Goal: Task Accomplishment & Management: Manage account settings

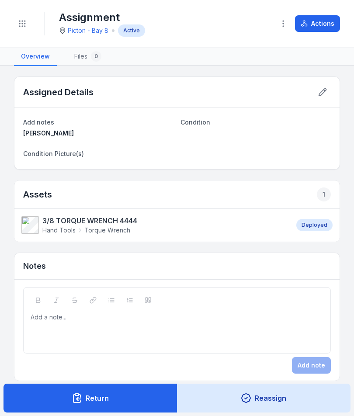
click at [23, 19] on button "Toggle Navigation" at bounding box center [22, 23] width 17 height 17
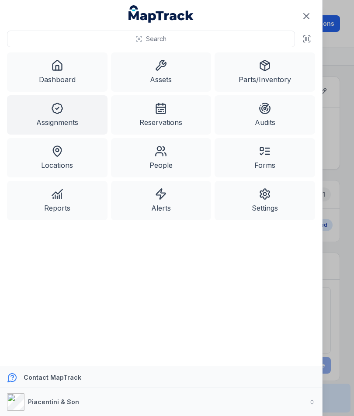
click at [78, 69] on link "Dashboard" at bounding box center [57, 71] width 100 height 39
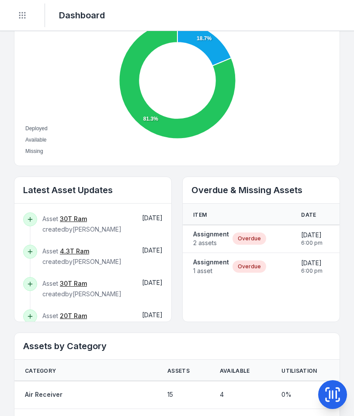
scroll to position [353, 0]
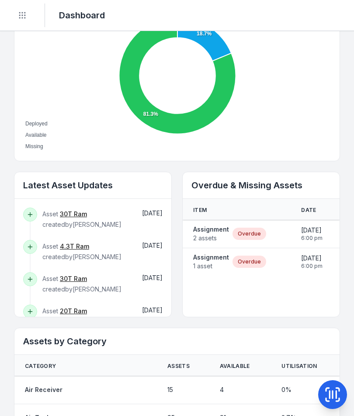
click at [219, 230] on strong "Assignment" at bounding box center [211, 229] width 36 height 9
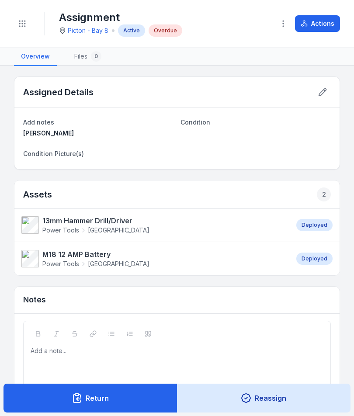
click at [319, 28] on button "Actions" at bounding box center [317, 23] width 45 height 17
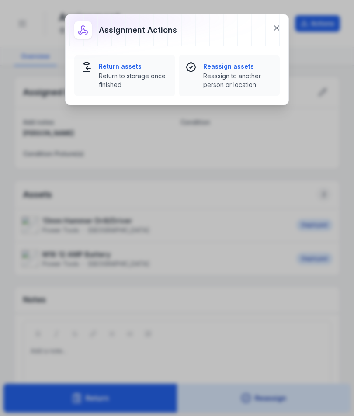
click at [123, 79] on span "Return to storage once finished" at bounding box center [133, 80] width 69 height 17
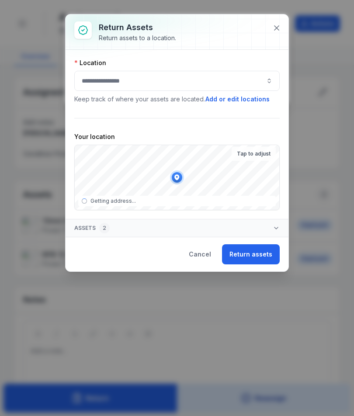
click at [232, 83] on button "button" at bounding box center [176, 81] width 205 height 20
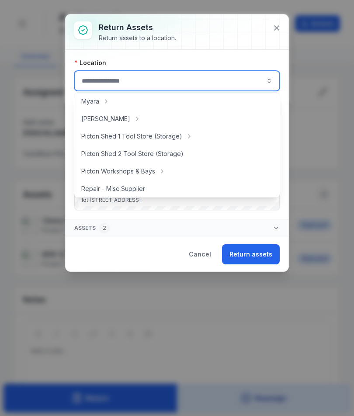
scroll to position [144, 0]
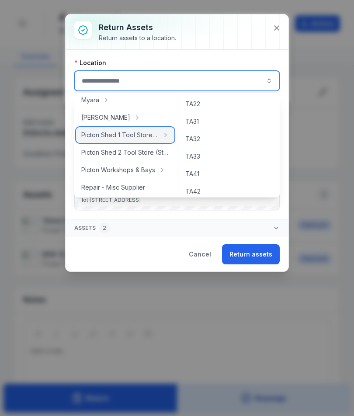
click at [152, 140] on div "Picton Shed 1 Tool Store (Storage)" at bounding box center [125, 135] width 98 height 16
type input "**********"
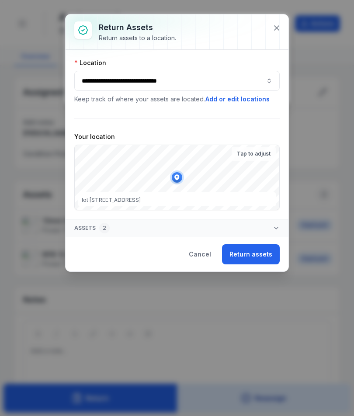
click at [254, 257] on button "Return assets" at bounding box center [251, 254] width 58 height 20
